Goal: Task Accomplishment & Management: Use online tool/utility

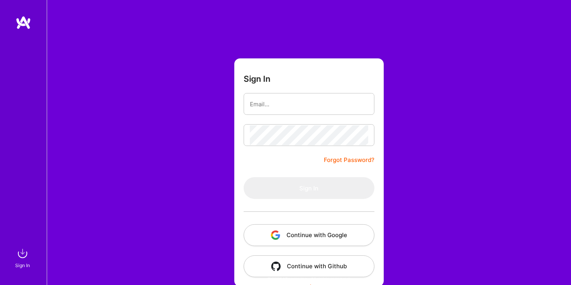
click at [348, 240] on button "Continue with Google" at bounding box center [309, 235] width 131 height 22
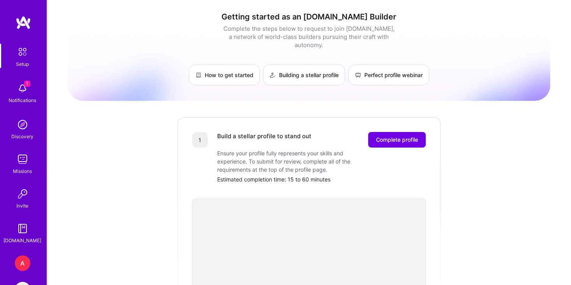
click at [21, 258] on div "A" at bounding box center [23, 263] width 16 height 16
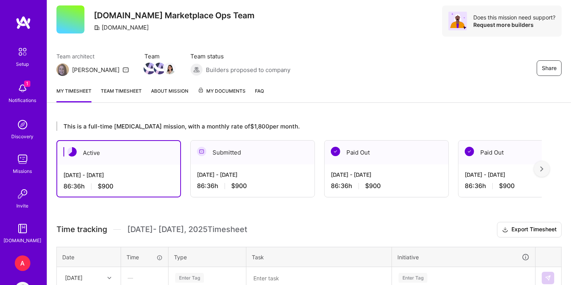
scroll to position [21, 0]
